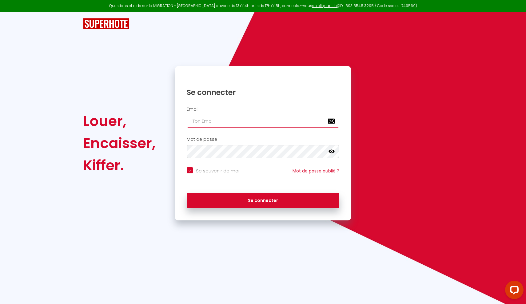
type input "[EMAIL_ADDRESS][DOMAIN_NAME]"
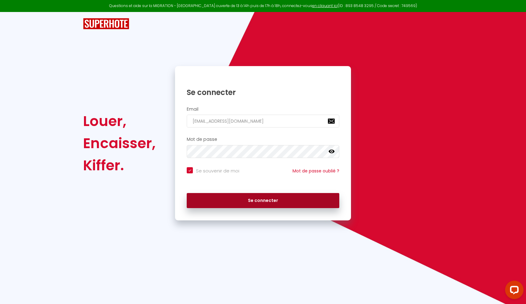
click at [231, 195] on button "Se connecter" at bounding box center [263, 200] width 153 height 15
checkbox input "true"
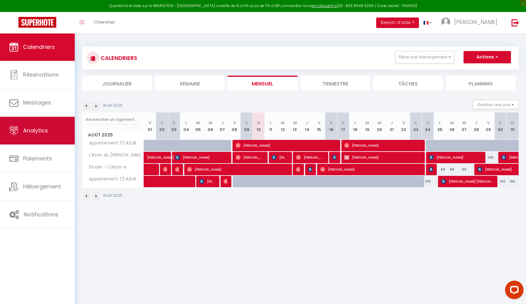
click at [44, 137] on link "Analytics" at bounding box center [37, 131] width 75 height 28
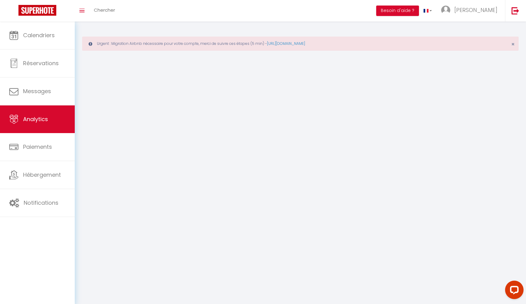
select select "2025"
select select "8"
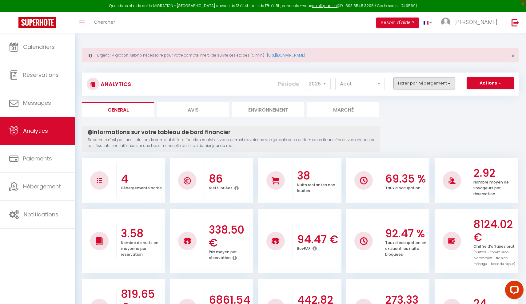
click at [428, 81] on button "Filtrer par hébergement" at bounding box center [424, 83] width 62 height 12
click at [406, 109] on L\'Ukiyo-e "checkbox" at bounding box center [442, 108] width 80 height 6
checkbox L\'Ukiyo-e "true"
checkbox Lydia "false"
checkbox AZUR "false"
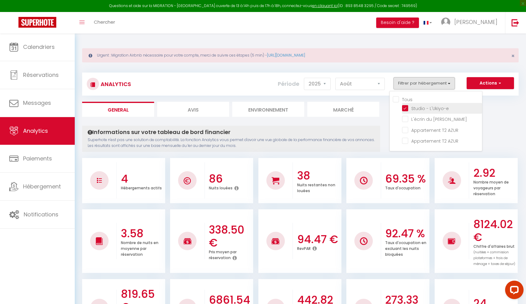
checkbox AZUR "false"
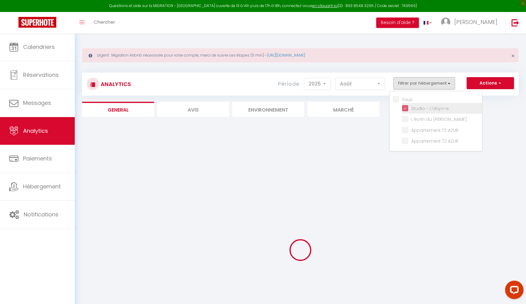
checkbox Lydia "false"
checkbox AZUR "false"
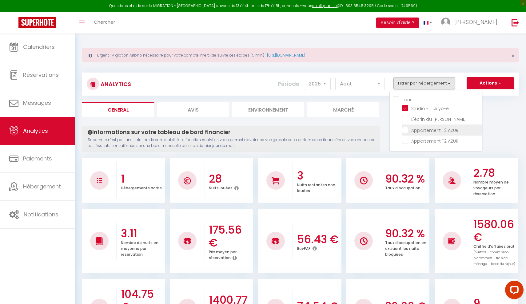
click at [405, 131] on AZUR "checkbox" at bounding box center [442, 129] width 80 height 6
checkbox AZUR "true"
checkbox Lydia "false"
checkbox AZUR "false"
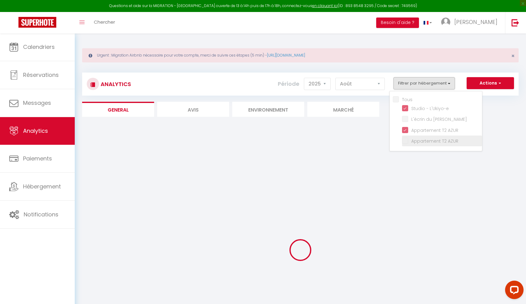
checkbox Lydia "false"
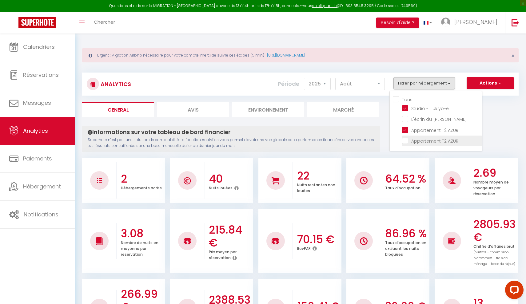
click at [404, 133] on AZUR "checkbox" at bounding box center [442, 129] width 80 height 6
checkbox AZUR "true"
checkbox Lydia "false"
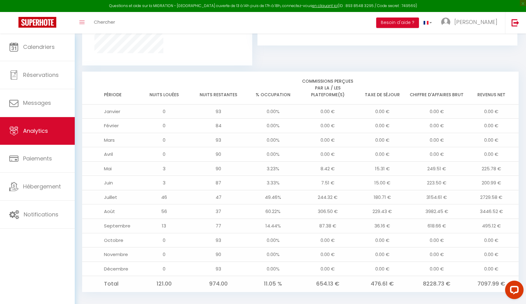
scroll to position [484, 0]
drag, startPoint x: 425, startPoint y: 192, endPoint x: 457, endPoint y: 194, distance: 32.7
click at [457, 194] on td "3154.61 €" at bounding box center [436, 197] width 54 height 14
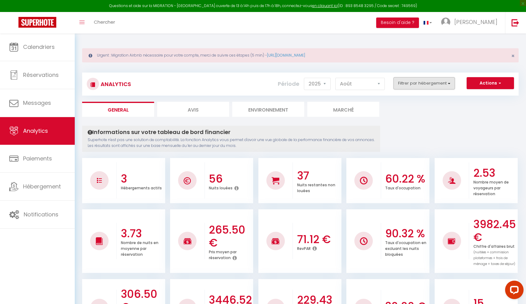
scroll to position [0, 0]
click at [436, 84] on button "Filtrer par hébergement" at bounding box center [424, 83] width 62 height 12
click at [405, 130] on AZUR "checkbox" at bounding box center [442, 129] width 80 height 6
checkbox AZUR "false"
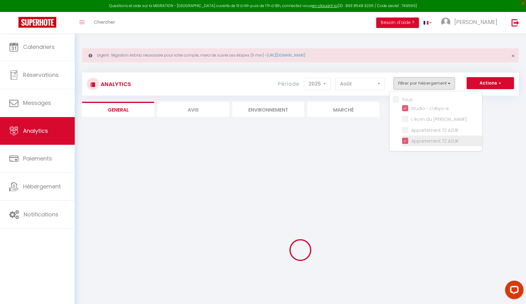
checkbox Lydia "false"
click at [405, 133] on AZUR "checkbox" at bounding box center [442, 129] width 80 height 6
checkbox AZUR "false"
checkbox Lydia "false"
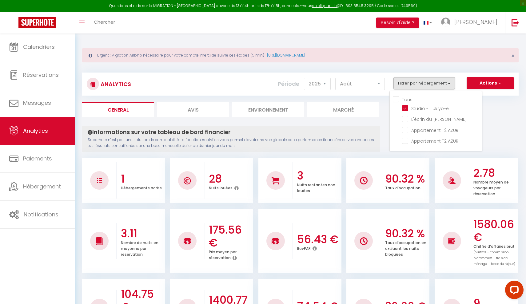
click at [499, 107] on ul "General Avis Environnement Marché" at bounding box center [300, 109] width 437 height 15
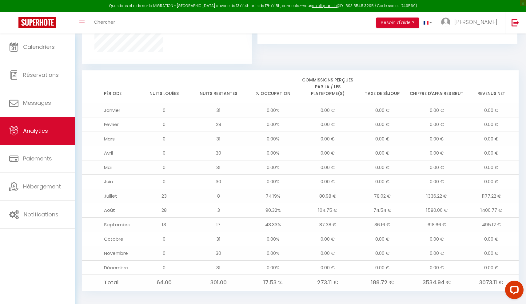
scroll to position [484, 0]
